Goal: Task Accomplishment & Management: Manage account settings

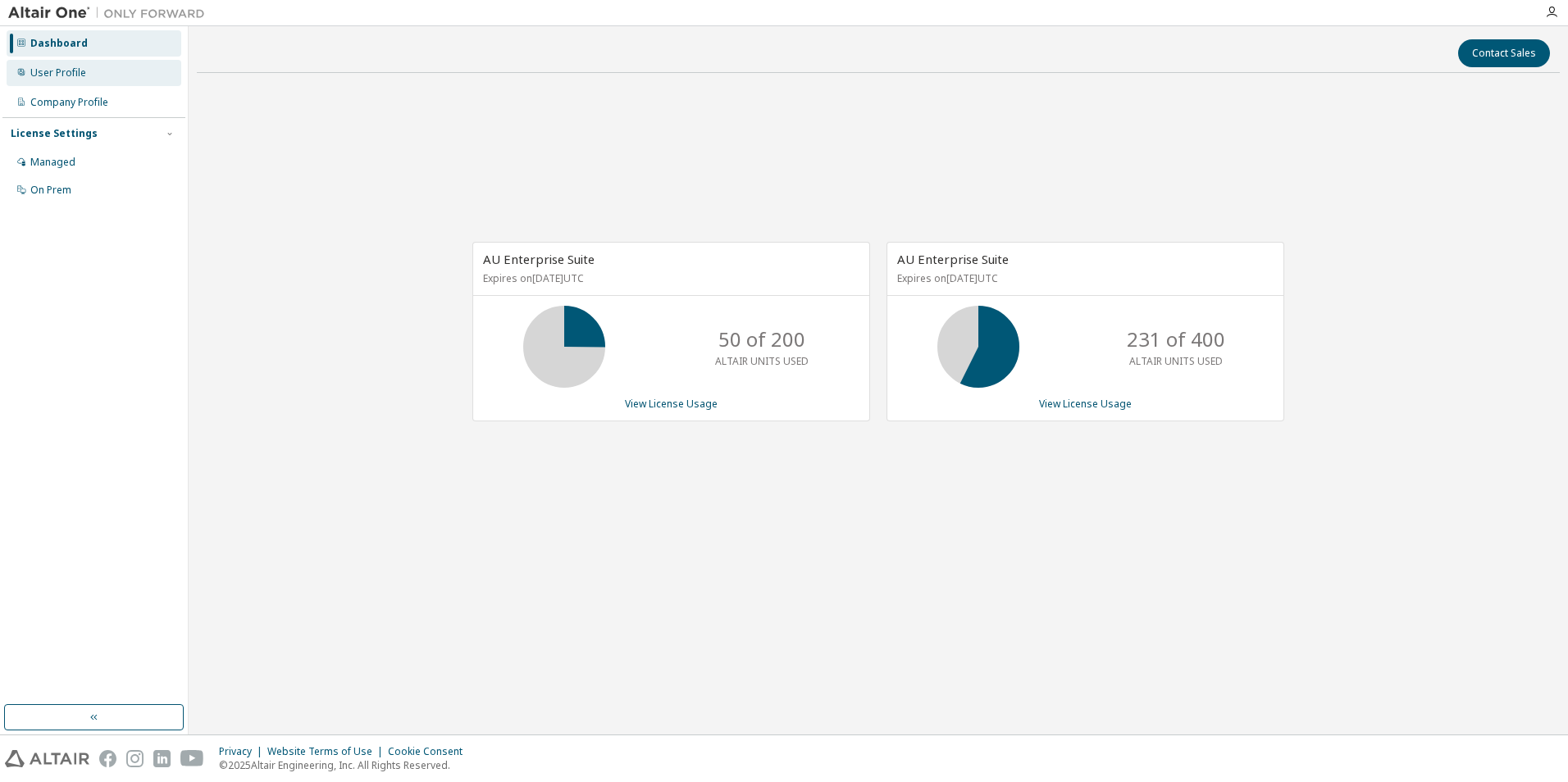
click at [62, 79] on div "User Profile" at bounding box center [94, 73] width 175 height 26
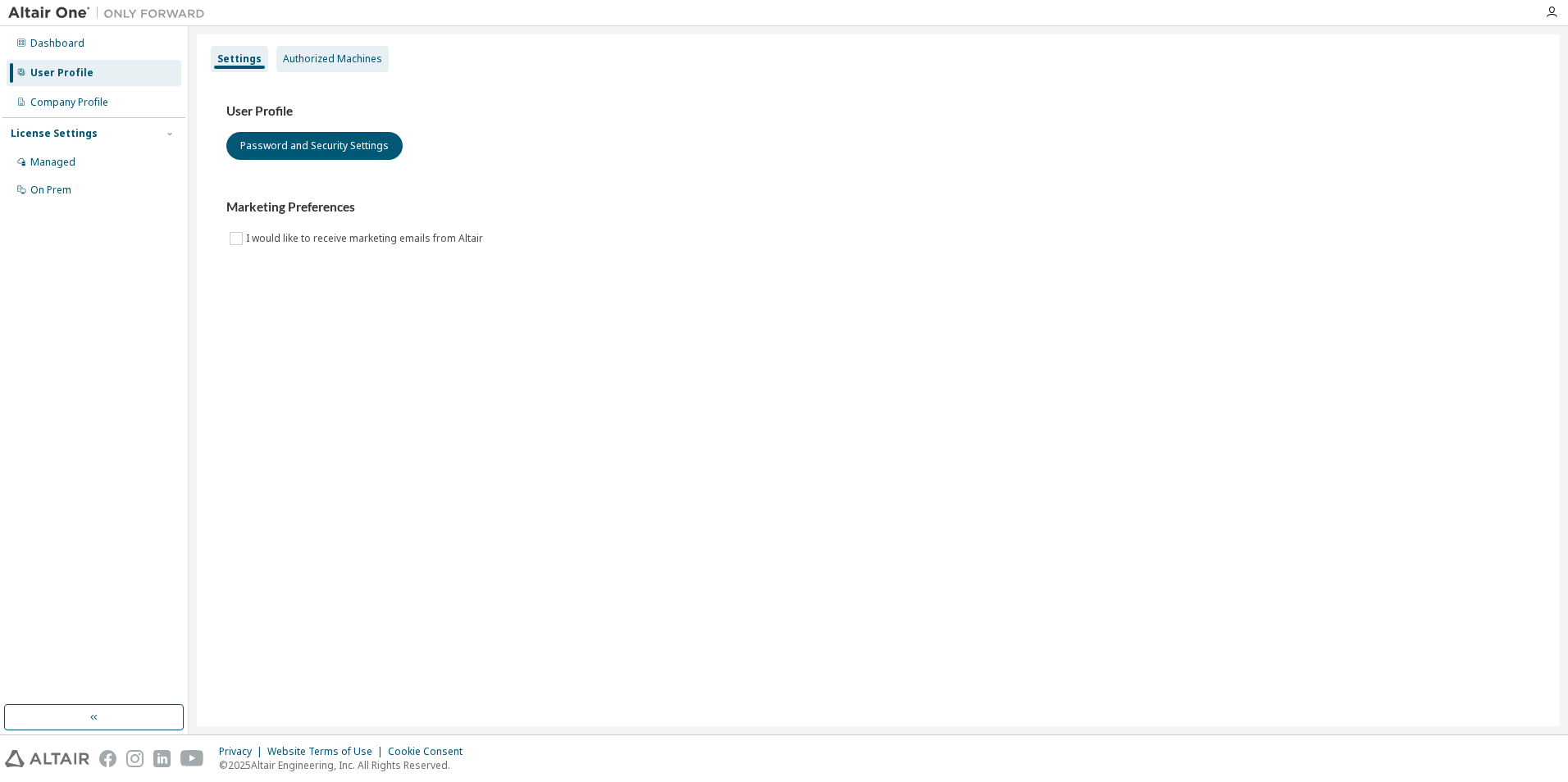
click at [322, 59] on div "Authorized Machines" at bounding box center [332, 59] width 99 height 13
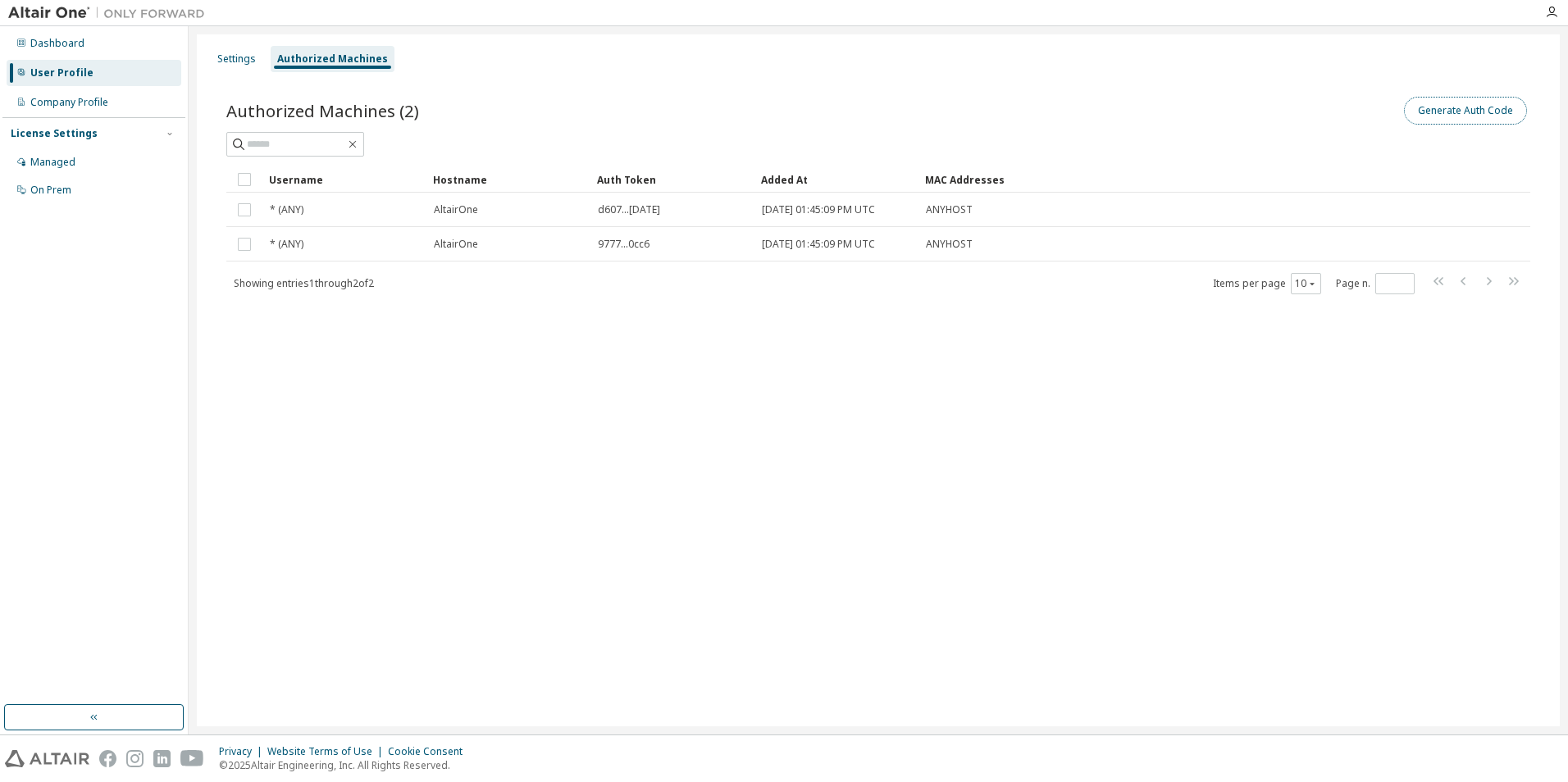
click at [1425, 115] on button "Generate Auth Code" at bounding box center [1465, 110] width 123 height 28
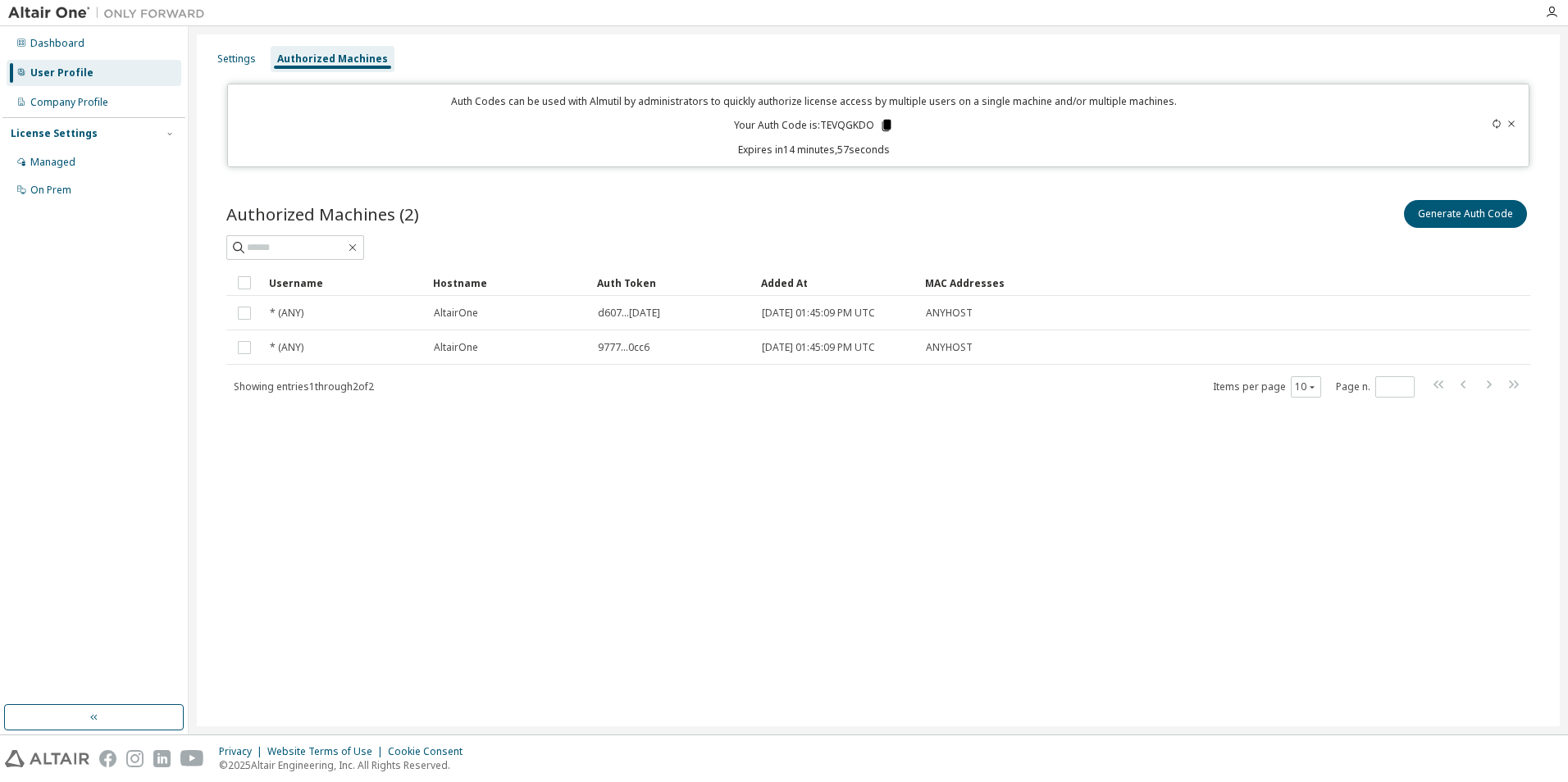
click at [889, 127] on icon at bounding box center [887, 125] width 9 height 12
